Goal: Task Accomplishment & Management: Use online tool/utility

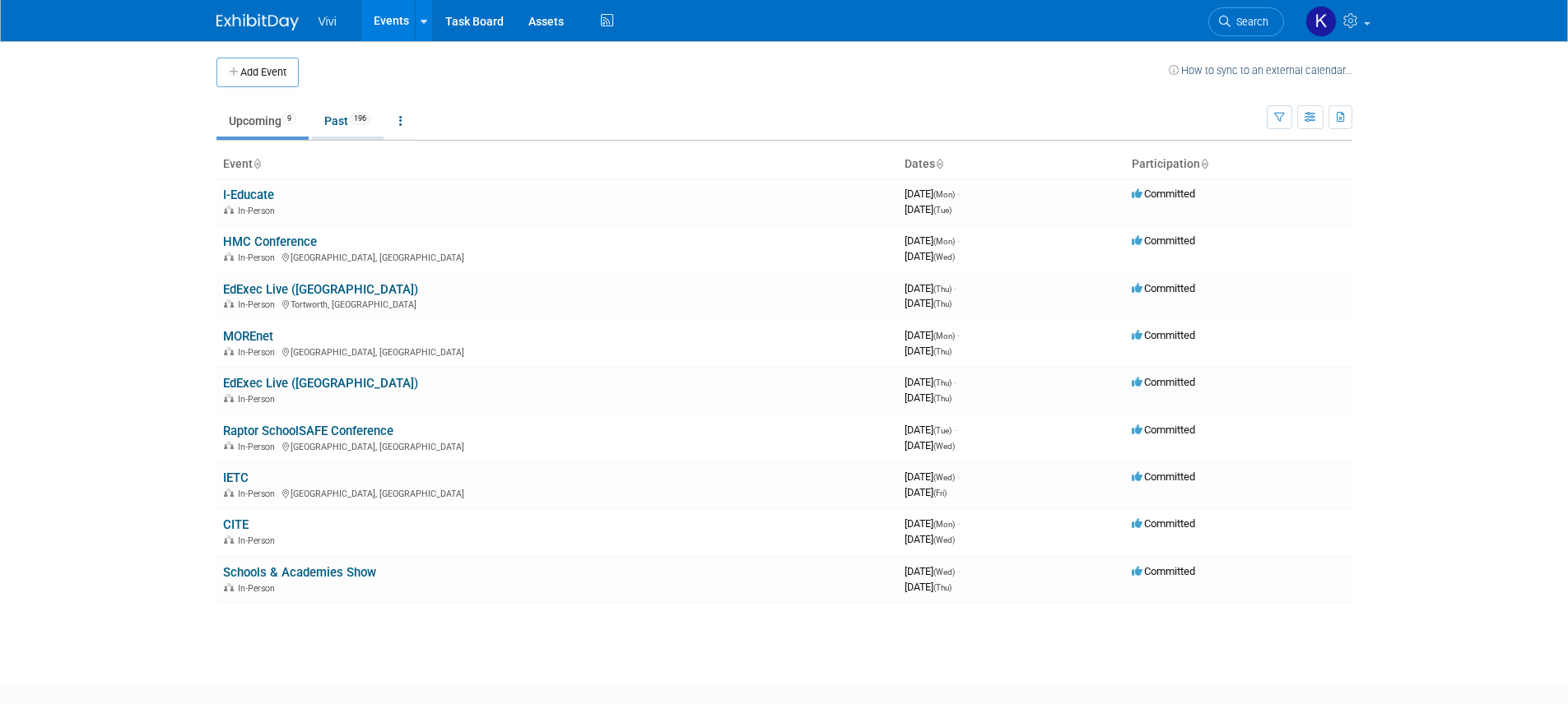
click at [351, 124] on link "Past 196" at bounding box center [348, 120] width 72 height 31
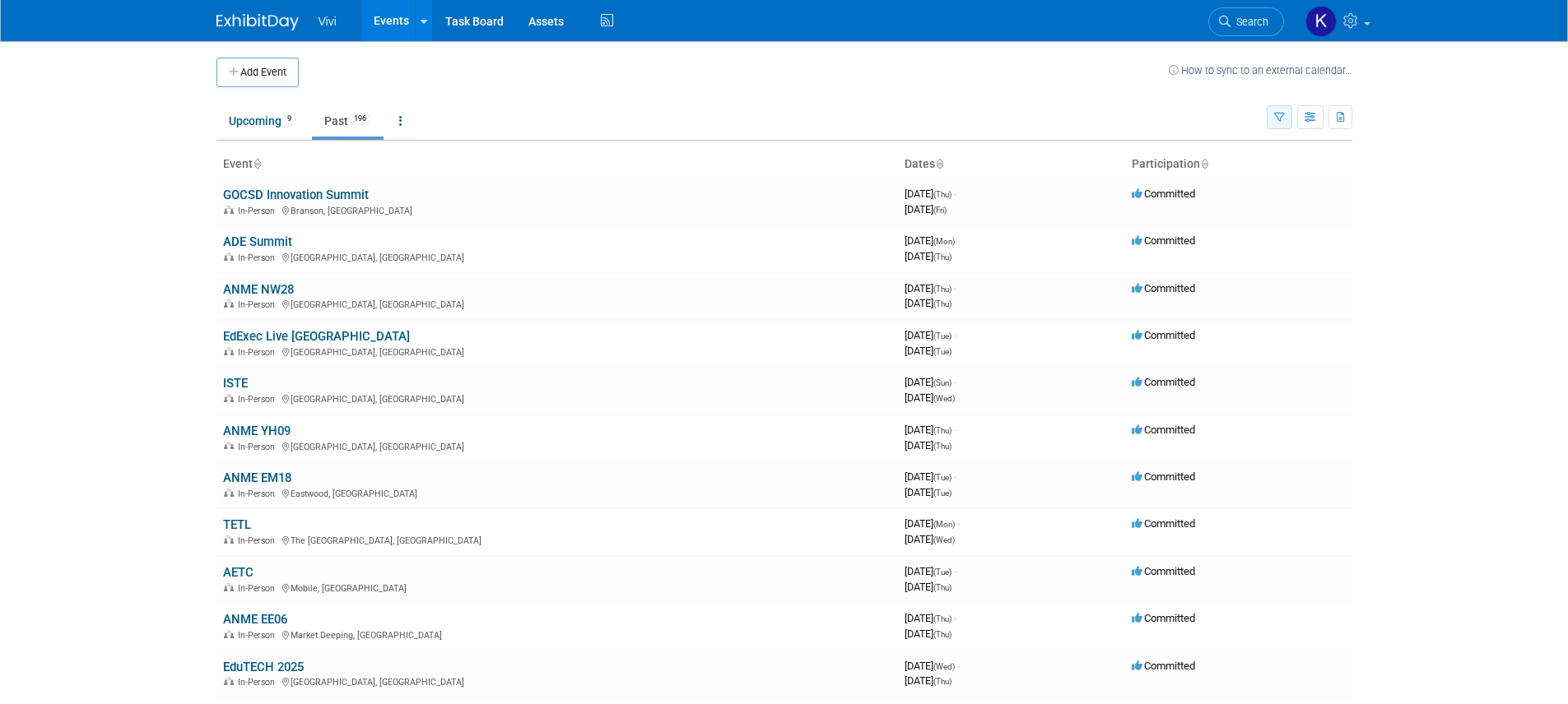
click at [1278, 114] on icon "button" at bounding box center [1279, 118] width 11 height 11
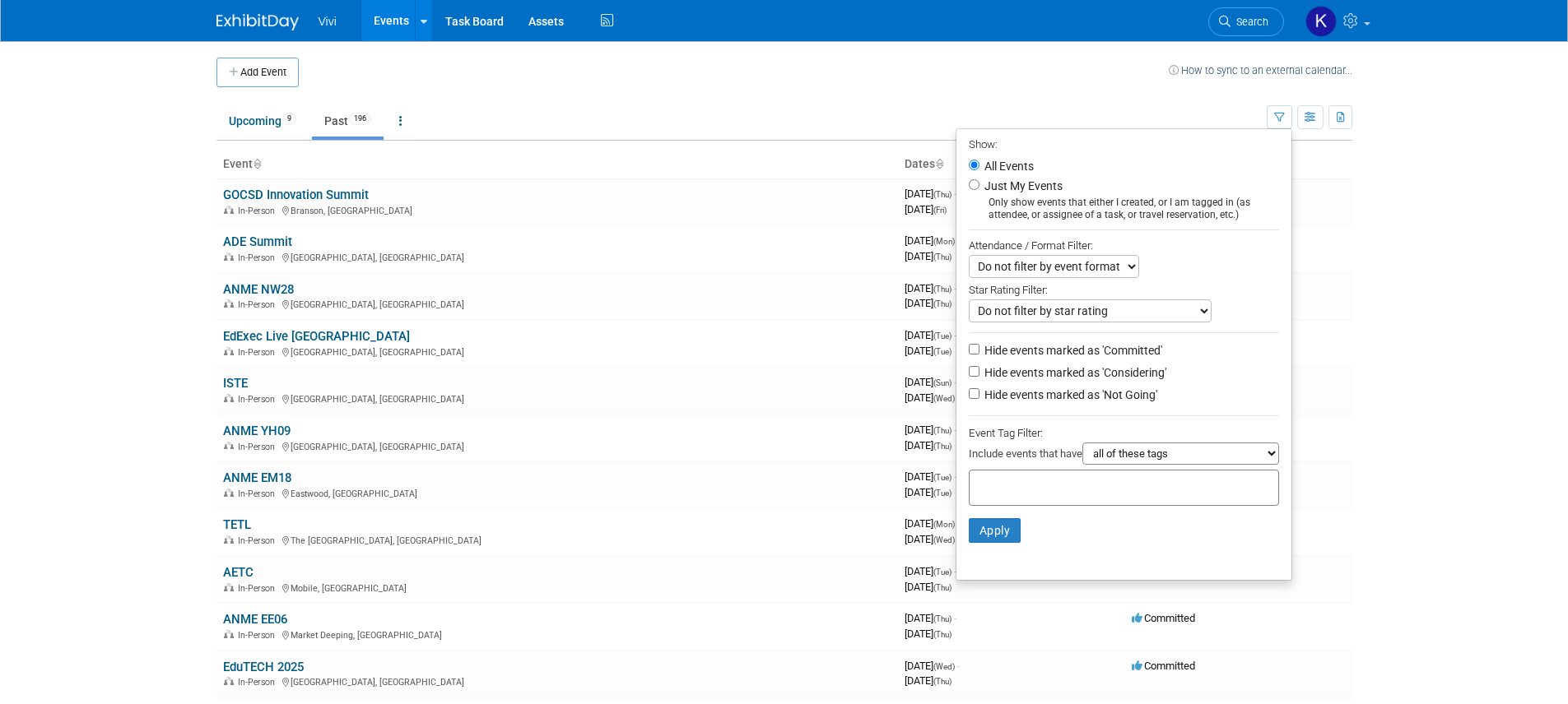
click at [1056, 308] on select "Do not filter by star rating Only show events with no ratings (0 stars) Only sh…" at bounding box center [1090, 310] width 242 height 23
click at [969, 299] on select "Do not filter by star rating Only show events with no ratings (0 stars) Only sh…" at bounding box center [1090, 310] width 242 height 23
click at [1060, 268] on select "Do not filter by event format Only show In-Person events Only show Virtual even…" at bounding box center [1054, 266] width 170 height 23
click at [1436, 189] on body "Vivi Events Add Event Bulk Upload Events Shareable Event Boards Recently Viewed…" at bounding box center [784, 352] width 1568 height 704
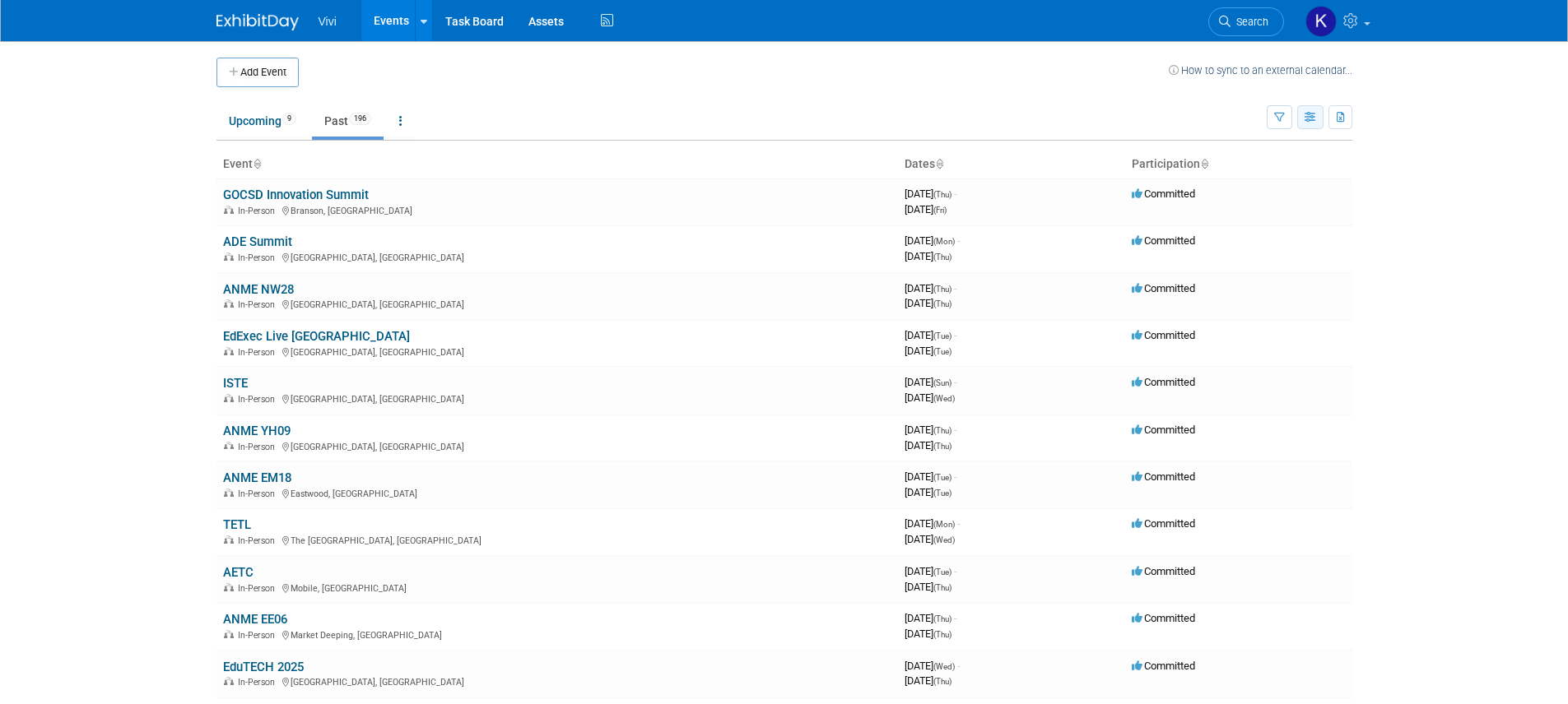
click at [1312, 114] on icon "button" at bounding box center [1310, 118] width 13 height 11
drag, startPoint x: 1428, startPoint y: 235, endPoint x: 1426, endPoint y: 226, distance: 9.2
click at [1428, 234] on body "Vivi Events Add Event Bulk Upload Events Shareable Event Boards Recently Viewed…" at bounding box center [784, 352] width 1568 height 704
click at [1317, 116] on button "button" at bounding box center [1310, 117] width 26 height 24
click at [1337, 119] on icon "button" at bounding box center [1341, 118] width 9 height 11
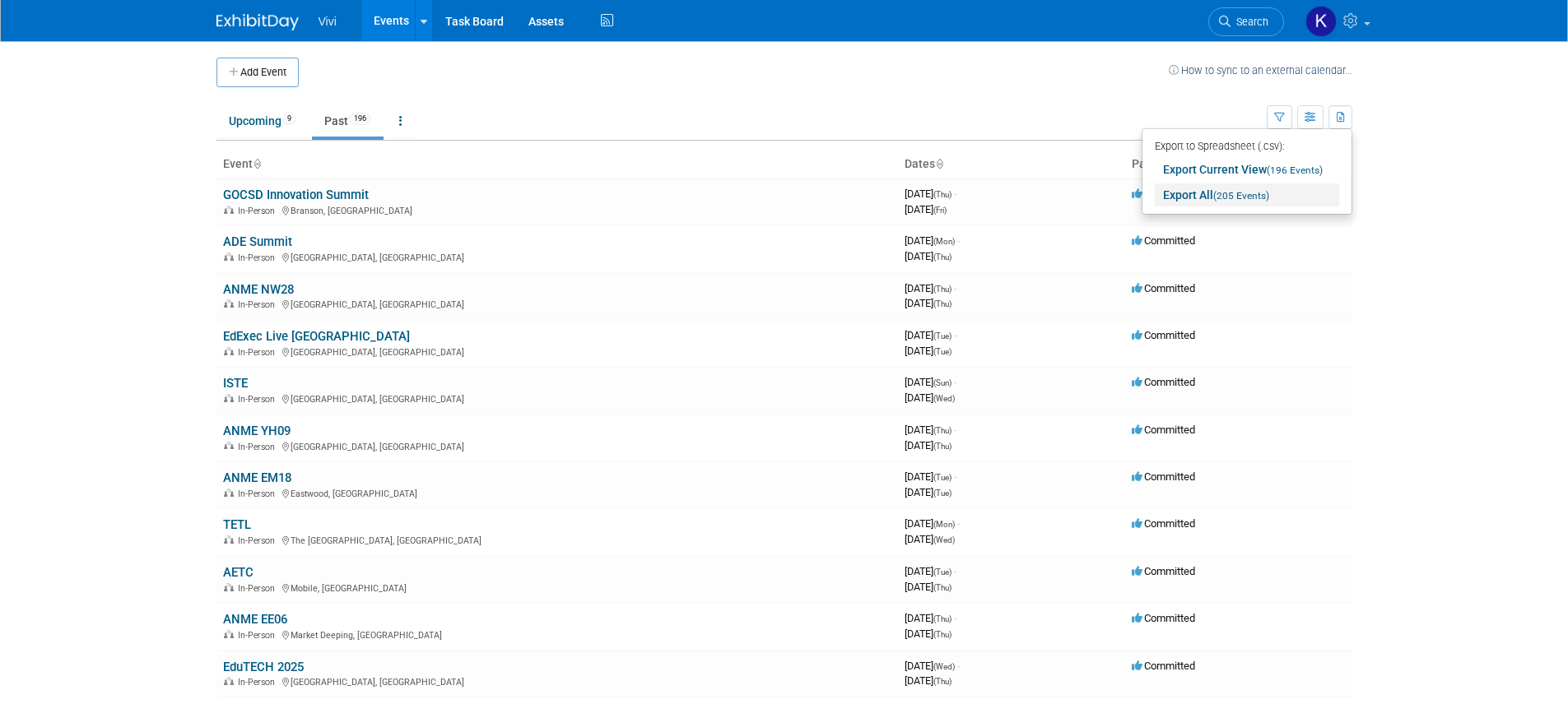
click at [1257, 198] on span "(205 Events)" at bounding box center [1241, 196] width 56 height 12
